Goal: Task Accomplishment & Management: Manage account settings

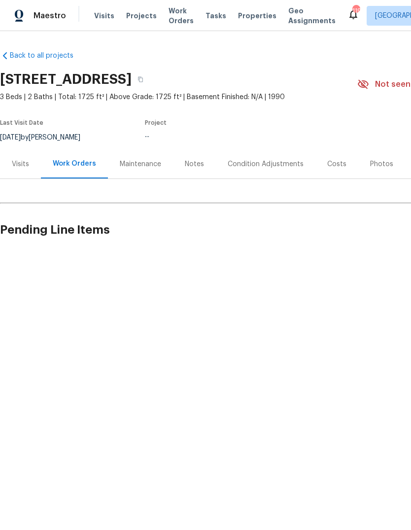
click at [178, 320] on html "Maestro Visits Projects Work Orders Tasks Properties Geo Assignments 119 Atlant…" at bounding box center [205, 160] width 411 height 320
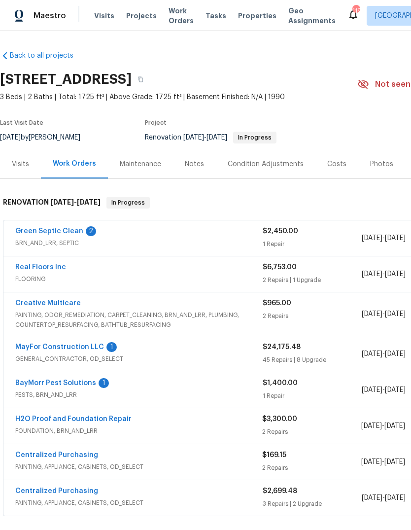
click at [87, 350] on link "MayFor Construction LLC" at bounding box center [59, 346] width 89 height 7
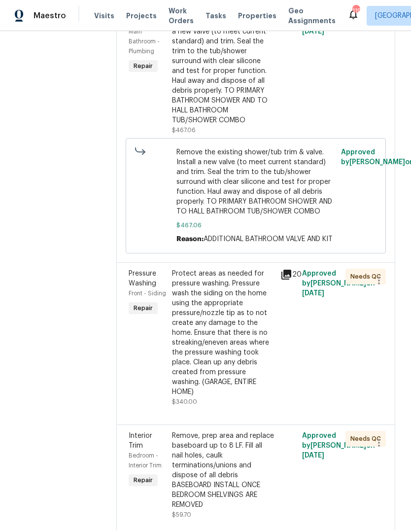
scroll to position [3204, 0]
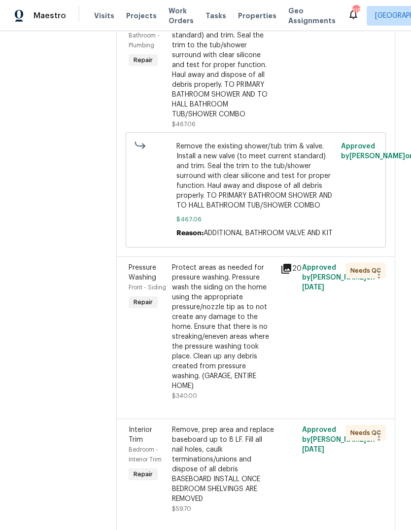
click at [229, 119] on div "Remove the existing shower/tub trim & valve. Install a new valve (to meet curre…" at bounding box center [223, 60] width 102 height 118
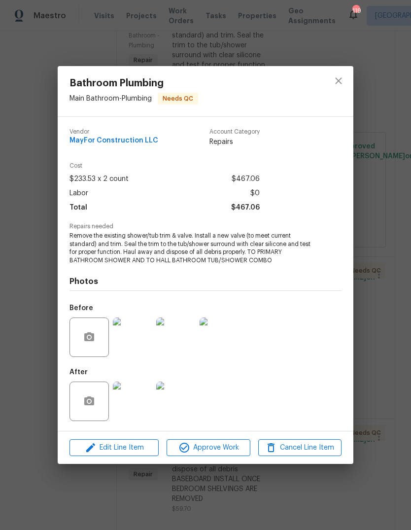
click at [138, 345] on img at bounding box center [132, 336] width 39 height 39
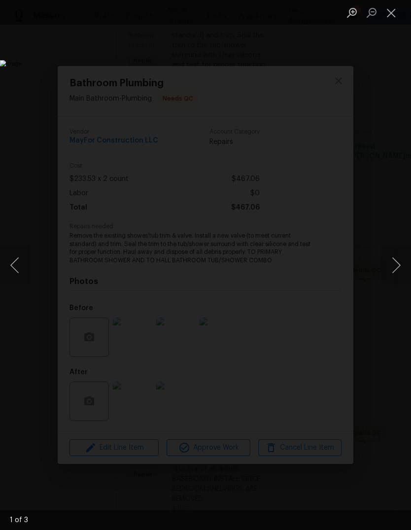
click at [391, 267] on button "Next image" at bounding box center [396, 264] width 30 height 39
click at [15, 267] on button "Previous image" at bounding box center [15, 264] width 30 height 39
click at [384, 267] on button "Next image" at bounding box center [396, 264] width 30 height 39
click at [384, 261] on button "Next image" at bounding box center [396, 264] width 30 height 39
click at [386, 265] on button "Next image" at bounding box center [396, 264] width 30 height 39
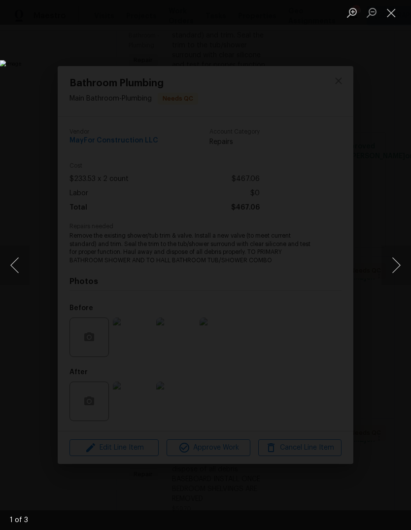
click at [318, 259] on img "Lightbox" at bounding box center [159, 264] width 318 height 409
click at [388, 12] on button "Close lightbox" at bounding box center [391, 12] width 20 height 17
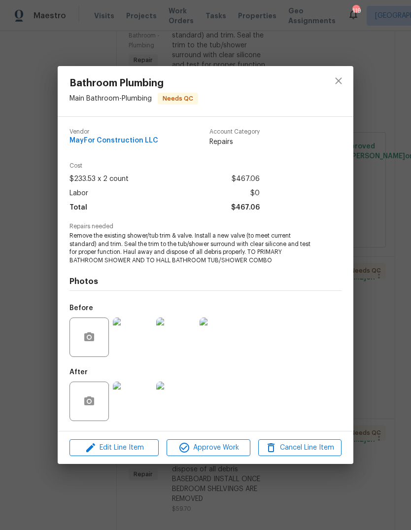
click at [136, 400] on img at bounding box center [132, 400] width 39 height 39
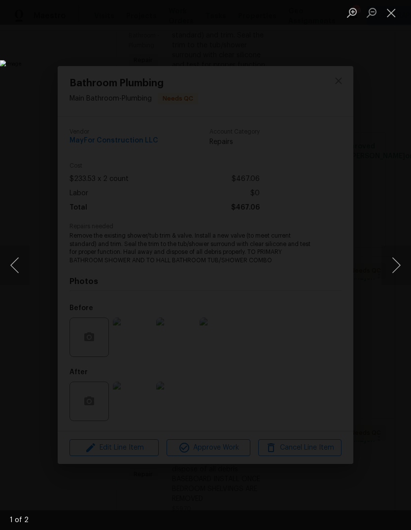
click at [399, 260] on button "Next image" at bounding box center [396, 264] width 30 height 39
click at [402, 269] on button "Next image" at bounding box center [396, 264] width 30 height 39
click at [395, 19] on button "Close lightbox" at bounding box center [391, 12] width 20 height 17
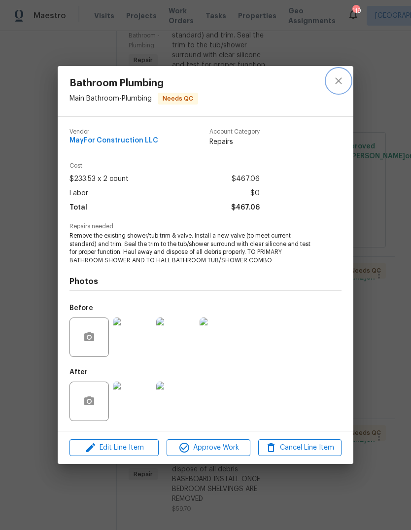
click at [336, 81] on icon "close" at bounding box center [339, 81] width 12 height 12
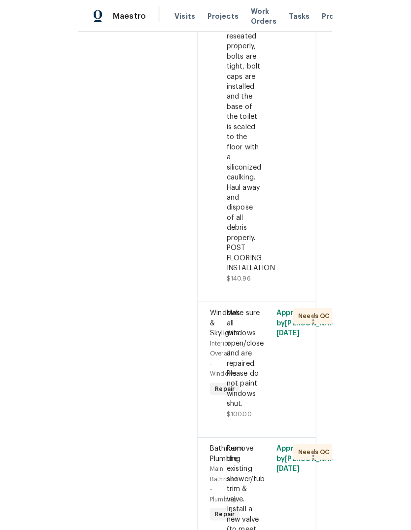
scroll to position [0, 0]
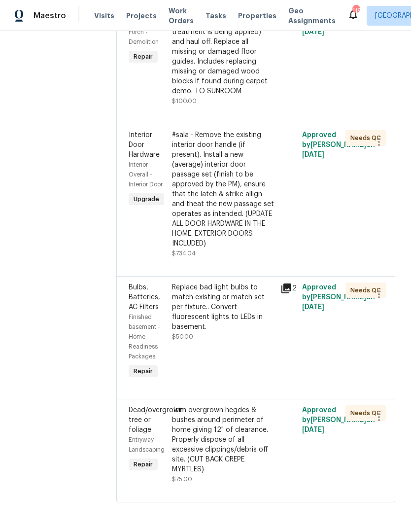
click at [104, 21] on span "Visits" at bounding box center [104, 16] width 20 height 10
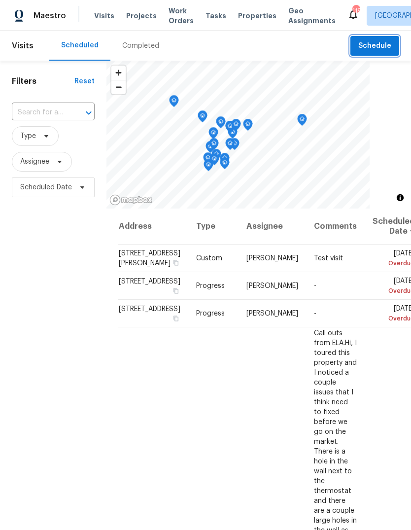
click at [380, 52] on span "Schedule" at bounding box center [374, 46] width 33 height 12
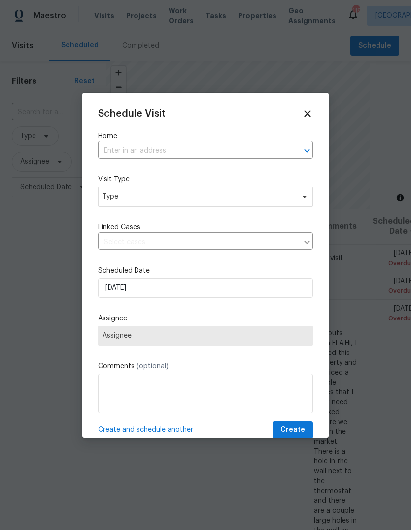
click at [220, 147] on input "text" at bounding box center [191, 150] width 187 height 15
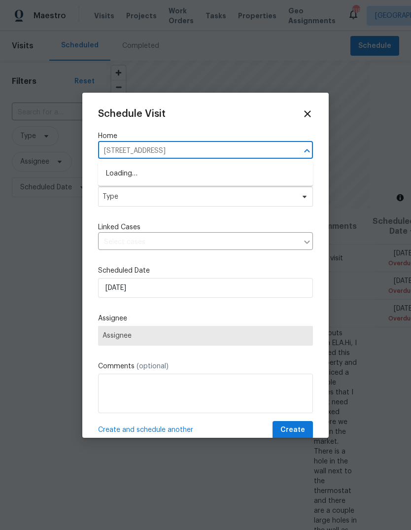
type input "2874 Fairburn rd"
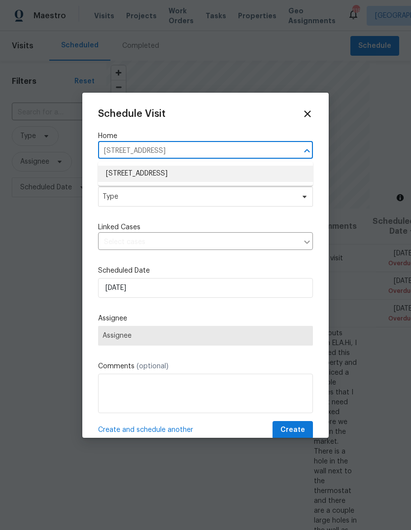
click at [198, 173] on li "2874 Fairburn Rd SW, Atlanta, GA 30331" at bounding box center [205, 174] width 215 height 16
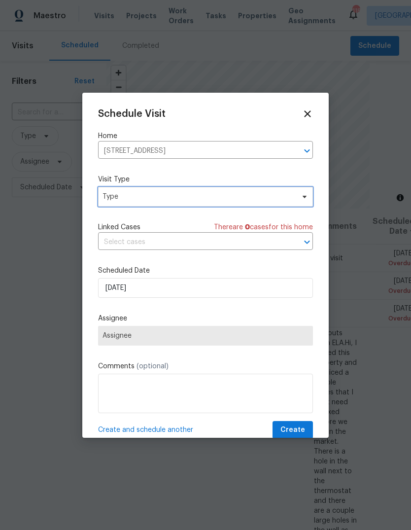
click at [254, 190] on span "Type" at bounding box center [205, 197] width 215 height 20
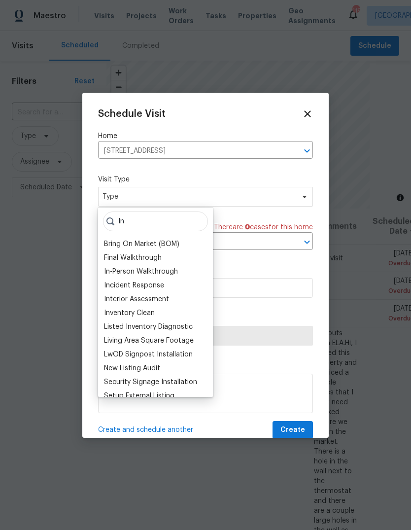
type input "In"
click at [160, 271] on div "In-Person Walkthrough" at bounding box center [141, 272] width 74 height 10
type input "08/21/2025 4:11 pm"
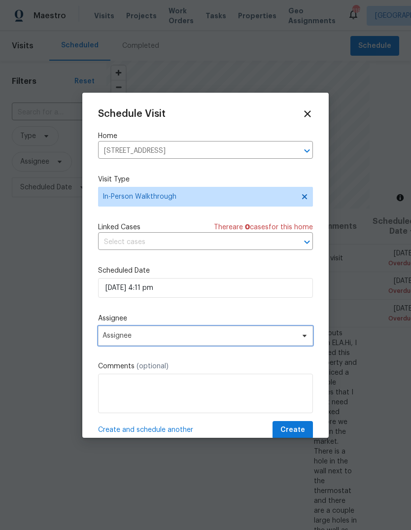
click at [174, 342] on span "Assignee" at bounding box center [205, 336] width 215 height 20
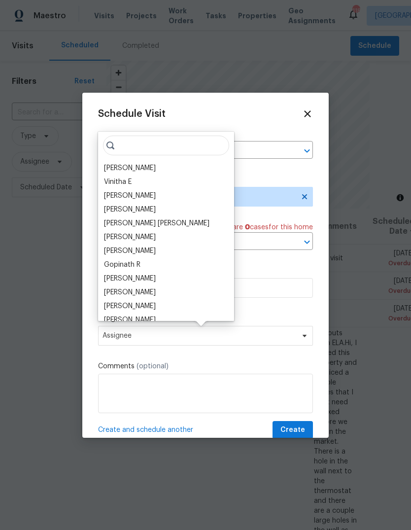
click at [125, 165] on div "Tim Godfrey" at bounding box center [130, 168] width 52 height 10
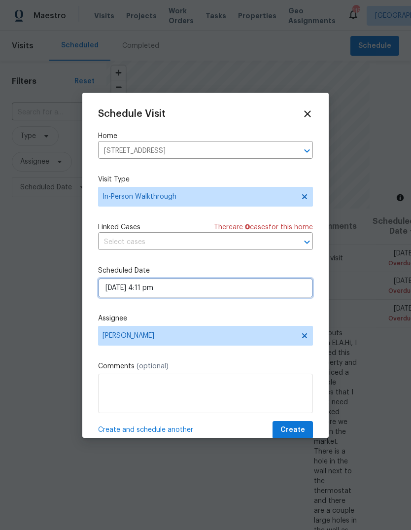
click at [187, 287] on input "08/21/2025 4:11 pm" at bounding box center [205, 288] width 215 height 20
select select "pm"
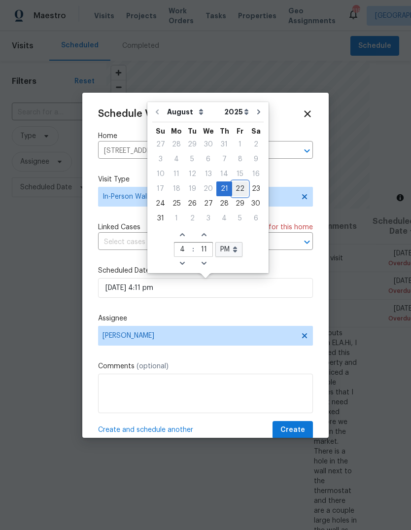
click at [235, 192] on div "22" at bounding box center [240, 189] width 16 height 14
type input "08/22/2025 4:11 pm"
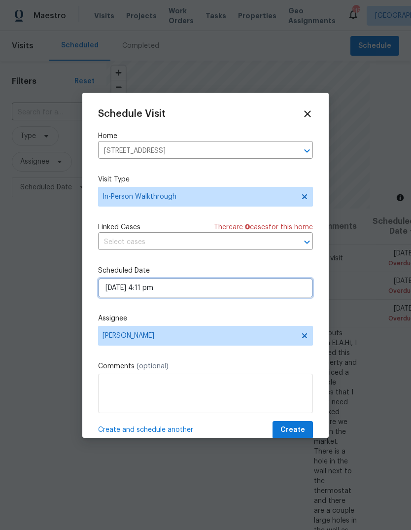
click at [207, 288] on input "08/22/2025 4:11 pm" at bounding box center [205, 288] width 215 height 20
select select "pm"
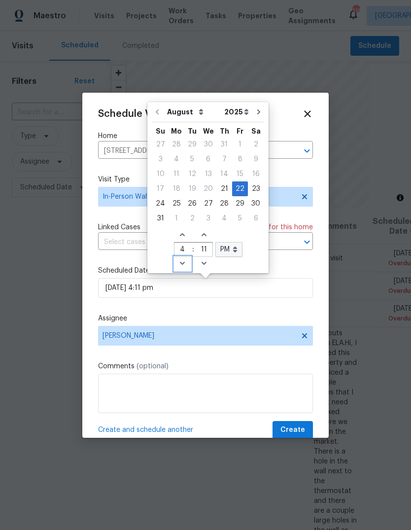
click at [184, 260] on span "Decrease hours (12hr clock)" at bounding box center [182, 264] width 16 height 14
type input "08/22/2025 3:11 pm"
type input "3"
click at [205, 261] on span "Decrease minutes" at bounding box center [204, 264] width 16 height 14
type input "08/22/2025 3:10 pm"
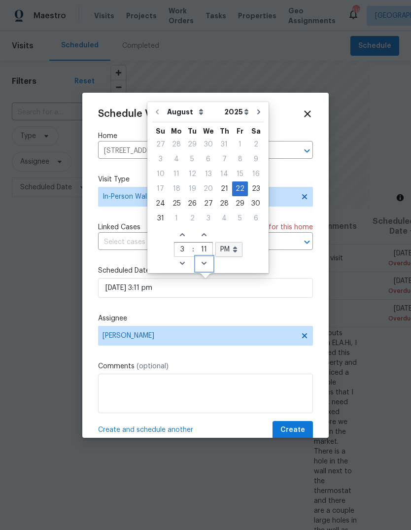
type input "10"
click at [204, 263] on icon "Decrease minutes" at bounding box center [204, 263] width 8 height 8
type input "08/22/2025 3:09 pm"
type input "09"
click at [205, 263] on span "Decrease minutes" at bounding box center [204, 264] width 16 height 14
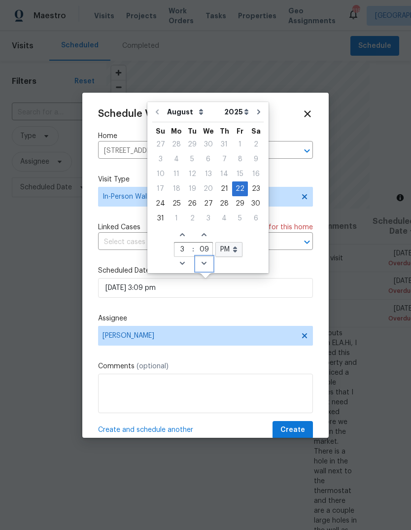
type input "08/22/2025 3:08 pm"
type input "08"
click at [204, 263] on icon "Decrease minutes" at bounding box center [204, 263] width 8 height 8
type input "08/22/2025 3:07 pm"
type input "07"
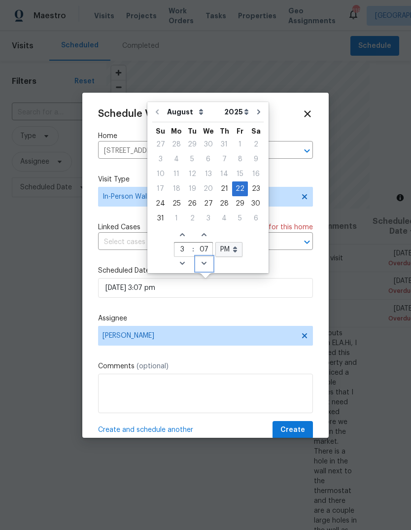
click at [204, 262] on icon "Decrease minutes" at bounding box center [204, 263] width 8 height 8
type input "08/22/2025 3:06 pm"
type input "06"
click at [204, 266] on icon "Decrease minutes" at bounding box center [204, 263] width 8 height 8
type input "08/22/2025 3:05 pm"
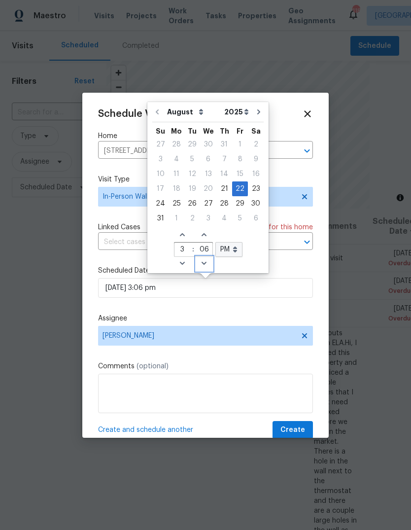
type input "05"
click at [204, 267] on span "Decrease minutes" at bounding box center [204, 264] width 16 height 14
type input "08/22/2025 3:04 pm"
type input "04"
click at [205, 266] on span "Decrease minutes" at bounding box center [204, 264] width 16 height 14
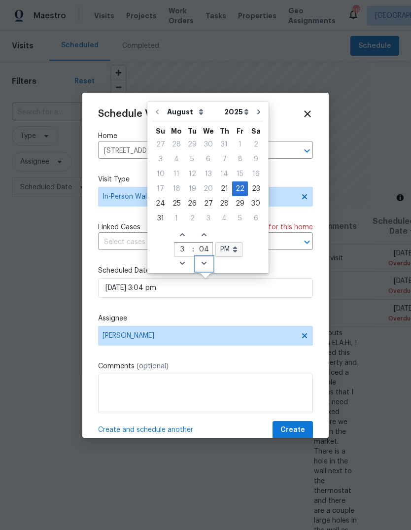
type input "08/22/2025 3:03 pm"
type input "03"
click at [207, 263] on span "Decrease minutes" at bounding box center [204, 264] width 16 height 14
type input "08/22/2025 3:02 pm"
type input "02"
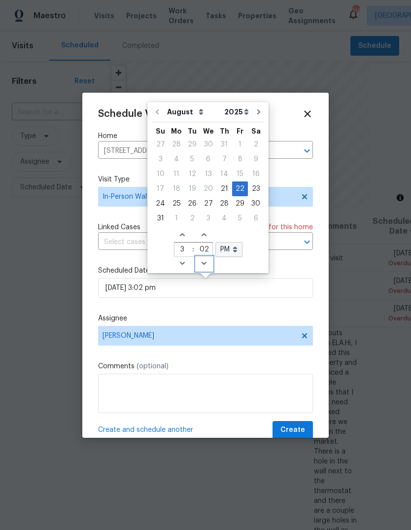
click at [205, 263] on span "Decrease minutes" at bounding box center [204, 264] width 16 height 14
type input "08/22/2025 3:01 pm"
type input "01"
click at [208, 261] on span "Decrease minutes" at bounding box center [204, 264] width 16 height 14
type input "08/22/2025 3:00 pm"
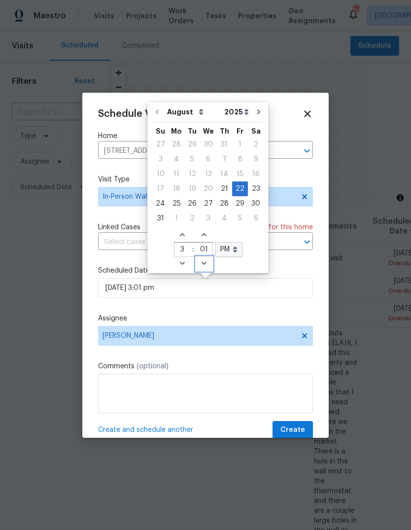
type input "00"
click at [180, 262] on icon "Decrease hours (12hr clock)" at bounding box center [182, 263] width 5 height 3
type input "08/22/2025 2:00 pm"
type input "2"
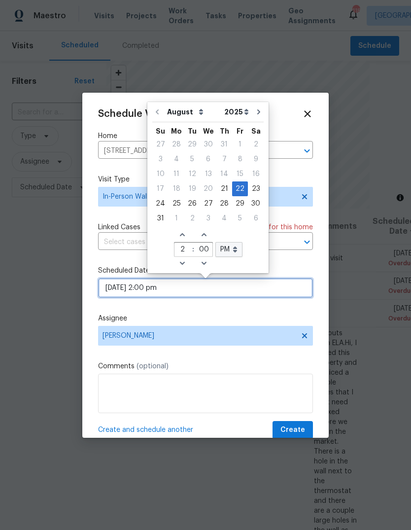
click at [193, 298] on input "08/22/2025 2:00 pm" at bounding box center [205, 288] width 215 height 20
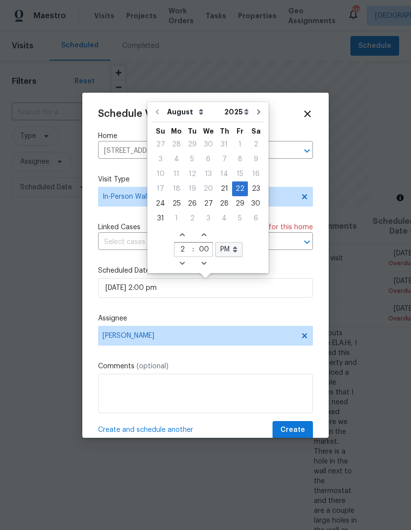
click at [283, 111] on div "Schedule Visit" at bounding box center [205, 113] width 215 height 11
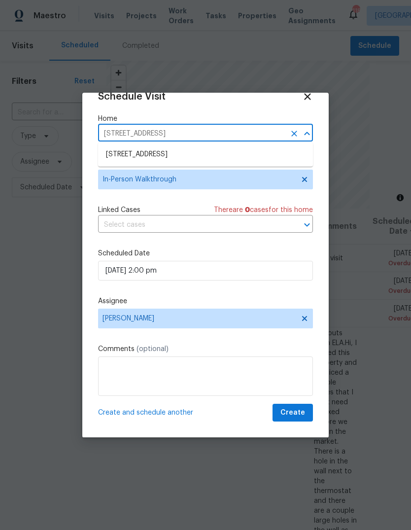
scroll to position [19, 0]
click at [301, 409] on span "Create" at bounding box center [292, 413] width 25 height 12
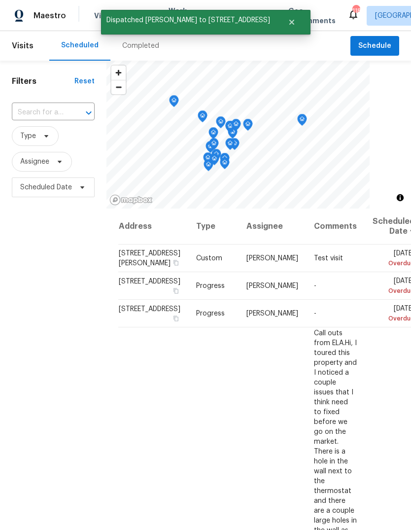
click at [51, 120] on input "text" at bounding box center [39, 112] width 55 height 15
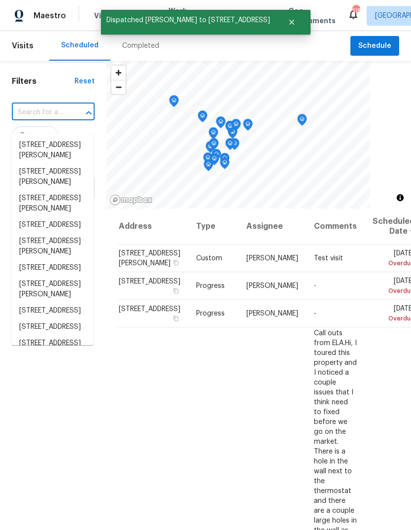
click at [41, 120] on input "text" at bounding box center [39, 112] width 55 height 15
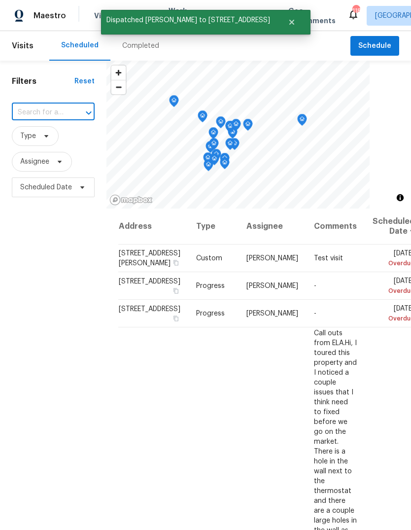
paste input "2874 Fairburn Rd SW, Atlanta, GA 30331"
type input "2874 Fairburn Rd SW, Atlanta, GA 30331"
click at [42, 146] on li "2874 Fairburn Rd SW, Atlanta, GA 30331" at bounding box center [52, 145] width 82 height 16
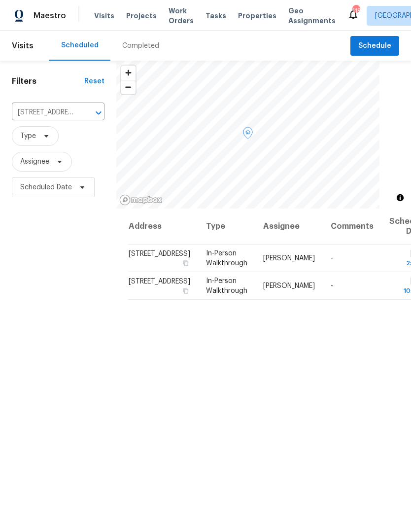
click at [0, 0] on icon at bounding box center [0, 0] width 0 height 0
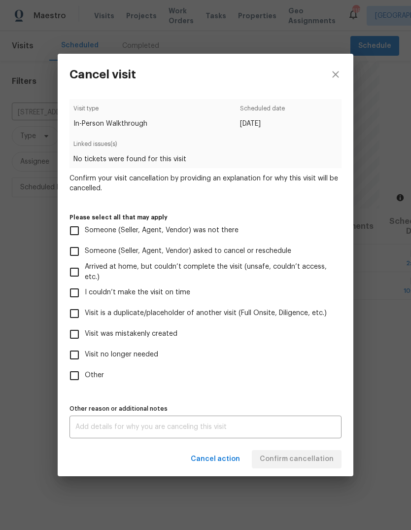
click at [397, 352] on div "Cancel visit Visit type In-Person Walkthrough Scheduled date 8/25/2025 Linked i…" at bounding box center [205, 265] width 411 height 530
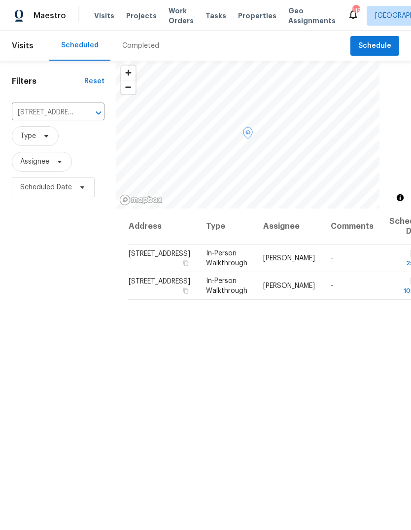
click at [0, 0] on span at bounding box center [0, 0] width 0 height 0
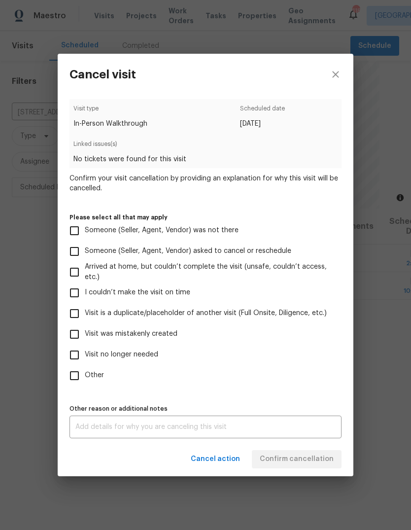
click at [160, 331] on span "Visit was mistakenly created" at bounding box center [131, 334] width 93 height 10
click at [85, 331] on input "Visit was mistakenly created" at bounding box center [74, 334] width 21 height 21
checkbox input "true"
click at [311, 456] on span "Confirm cancellation" at bounding box center [297, 459] width 74 height 12
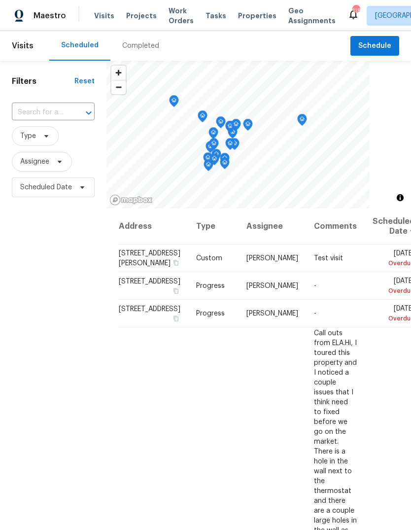
click at [36, 120] on input "text" at bounding box center [39, 112] width 55 height 15
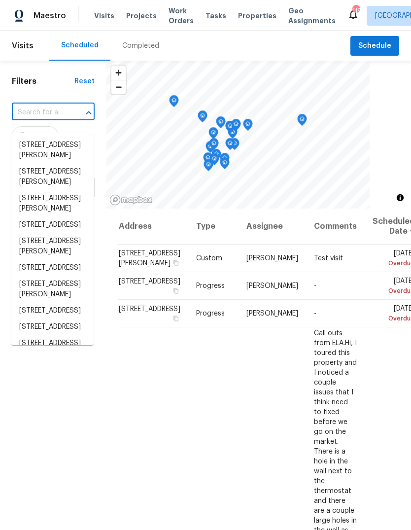
click at [35, 120] on input "text" at bounding box center [39, 112] width 55 height 15
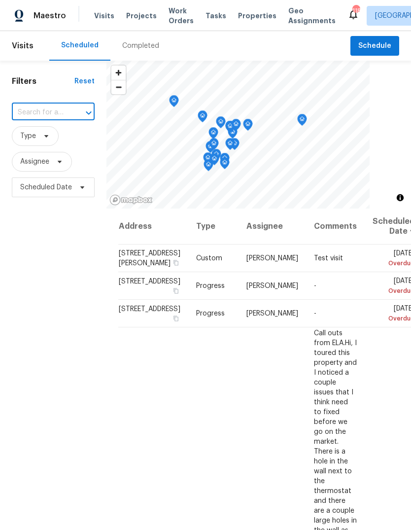
type input "[STREET_ADDRESS]"
click at [55, 147] on li "2874 Fairburn Rd SW, Atlanta, GA 30331" at bounding box center [52, 145] width 82 height 16
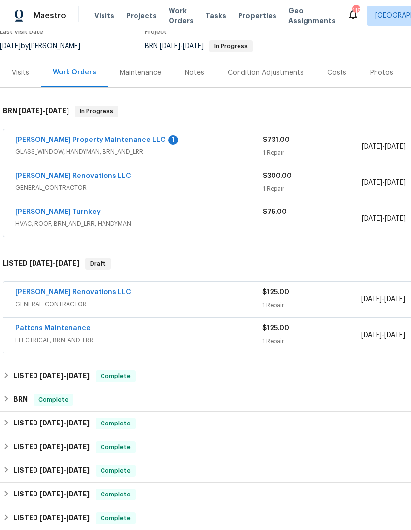
scroll to position [106, 0]
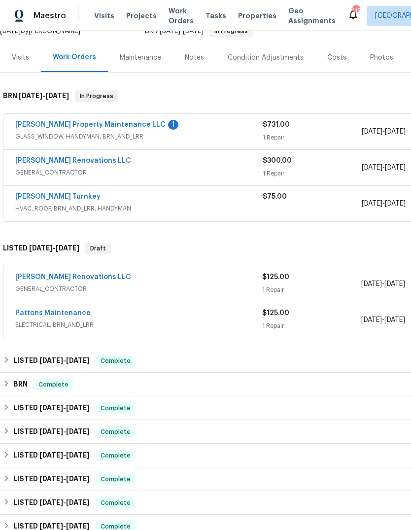
click at [67, 316] on link "Pattons Maintenance" at bounding box center [52, 312] width 75 height 7
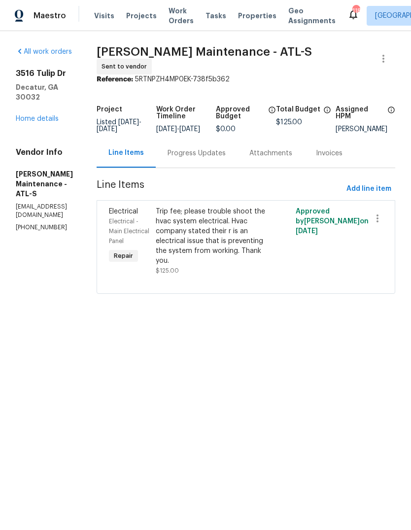
click at [44, 122] on link "Home details" at bounding box center [37, 118] width 43 height 7
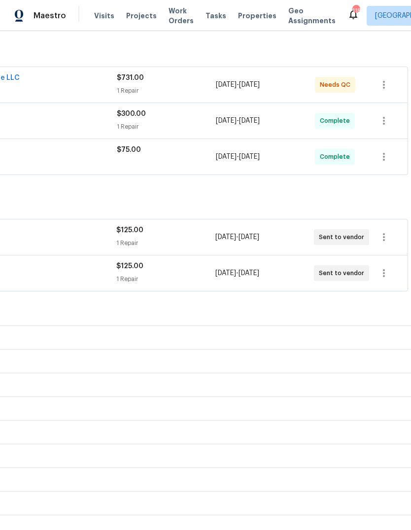
scroll to position [160, 146]
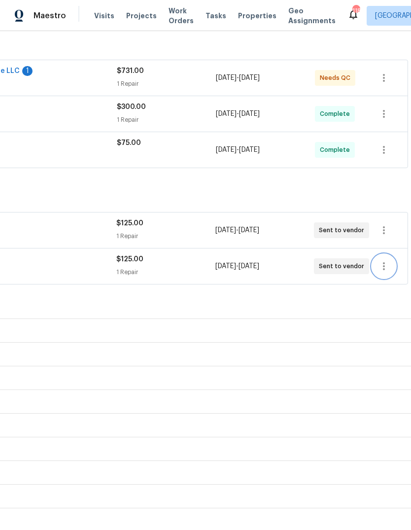
click at [380, 272] on icon "button" at bounding box center [384, 266] width 12 height 12
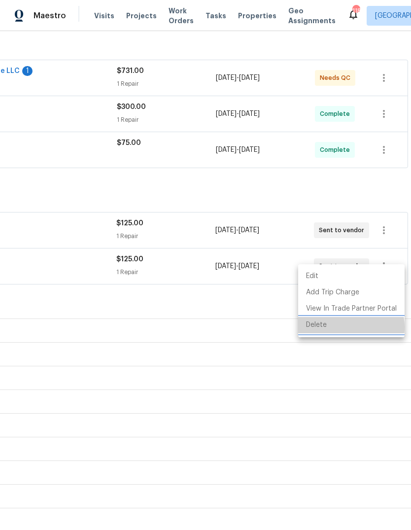
click at [334, 328] on li "Delete" at bounding box center [351, 325] width 106 height 16
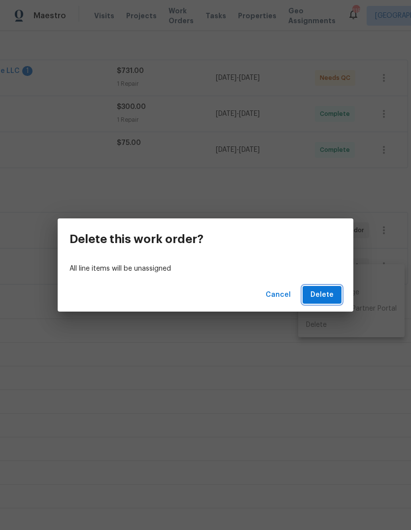
click at [325, 296] on span "Delete" at bounding box center [321, 295] width 23 height 12
